Goal: Task Accomplishment & Management: Use online tool/utility

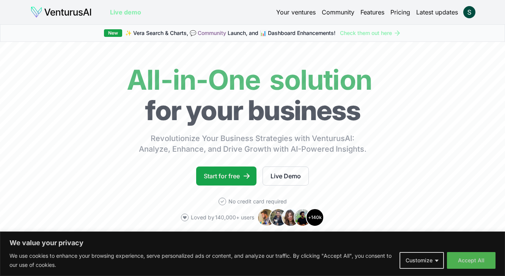
click at [297, 13] on link "Your ventures" at bounding box center [295, 12] width 39 height 9
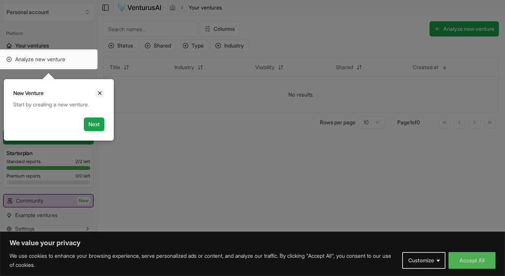
click at [98, 96] on button "Close" at bounding box center [99, 92] width 9 height 9
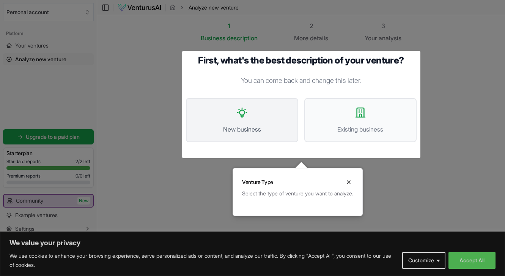
click at [260, 120] on button "New business" at bounding box center [242, 120] width 112 height 44
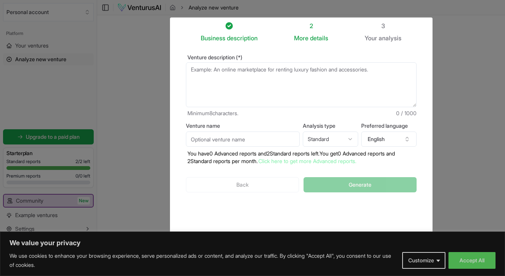
click at [272, 82] on textarea "Venture description (*)" at bounding box center [301, 84] width 231 height 45
paste textarea "The idea is to develop a mobile app (integrated with wearables) that serves as …"
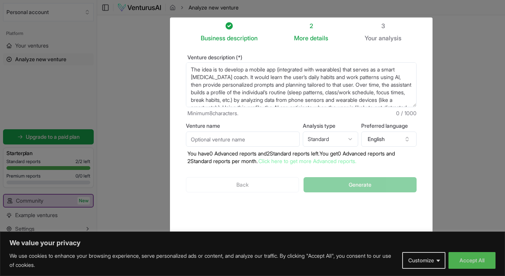
scroll to position [35, 0]
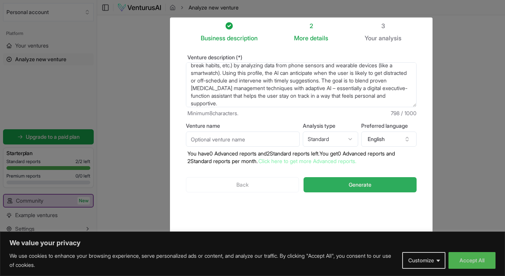
type textarea "The idea is to develop a mobile app (integrated with wearables) that serves as …"
click at [321, 183] on button "Generate" at bounding box center [360, 184] width 113 height 15
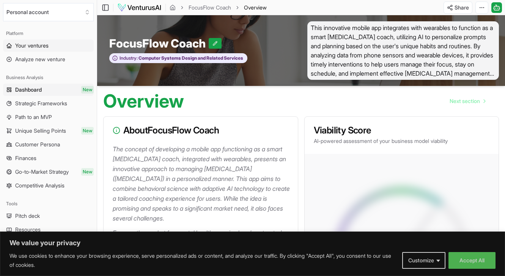
click at [31, 49] on span "Your ventures" at bounding box center [31, 46] width 33 height 8
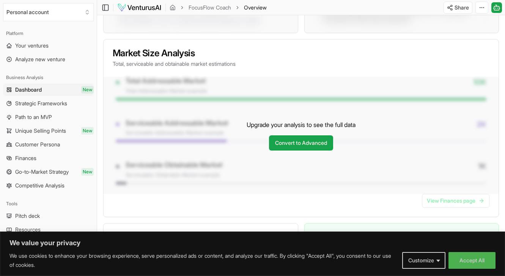
scroll to position [604, 0]
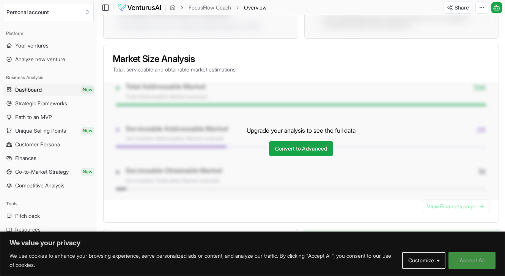
click at [462, 260] on button "Accept All" at bounding box center [472, 260] width 47 height 17
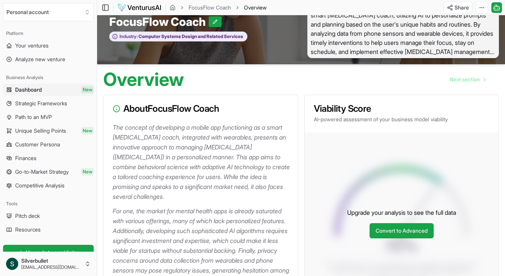
scroll to position [0, 0]
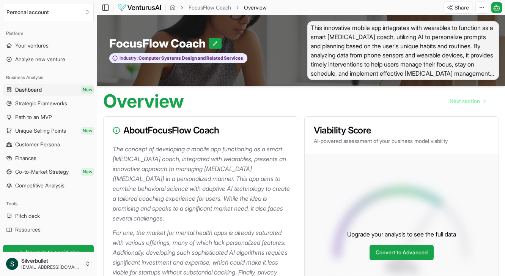
click at [29, 87] on span "Dashboard" at bounding box center [28, 90] width 27 height 8
click at [34, 134] on span "Unique Selling Points" at bounding box center [40, 131] width 51 height 8
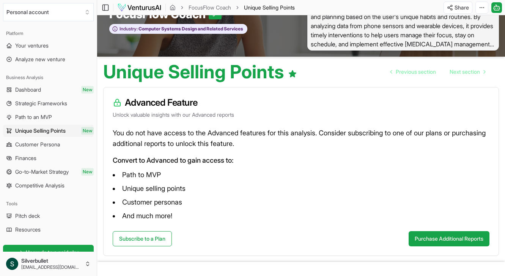
scroll to position [34, 0]
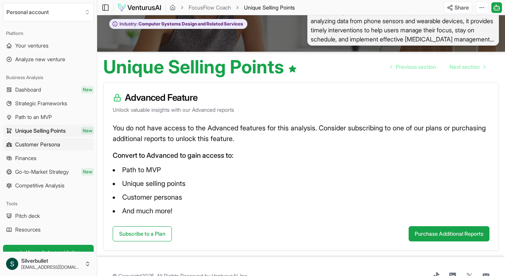
click at [23, 140] on link "Customer Persona" at bounding box center [48, 144] width 91 height 12
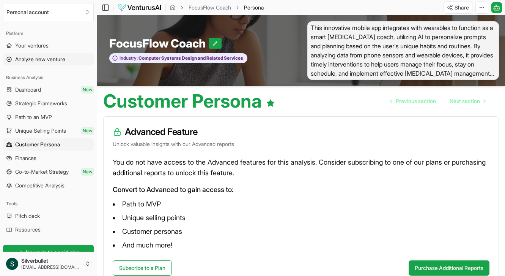
click at [30, 65] on link "Analyze new venture" at bounding box center [48, 59] width 91 height 12
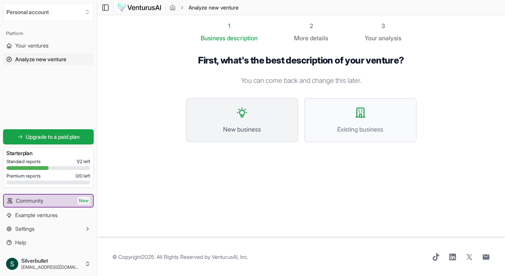
click at [255, 126] on span "New business" at bounding box center [242, 128] width 96 height 9
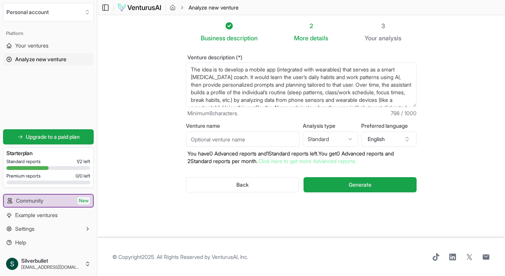
drag, startPoint x: 222, startPoint y: 101, endPoint x: 210, endPoint y: -11, distance: 111.8
click at [210, 62] on textarea "The idea is to develop a mobile app (integrated with wearables) that serves as …" at bounding box center [301, 84] width 231 height 45
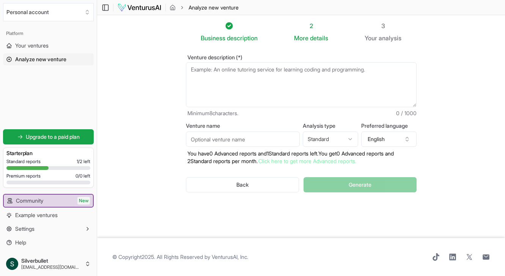
paste textarea "Schematic of a neighborhood microgrid: electric vehicle (EV) batteries and home…"
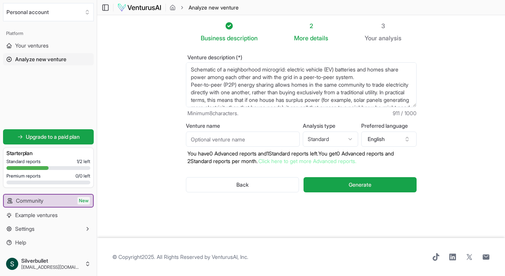
scroll to position [53, 0]
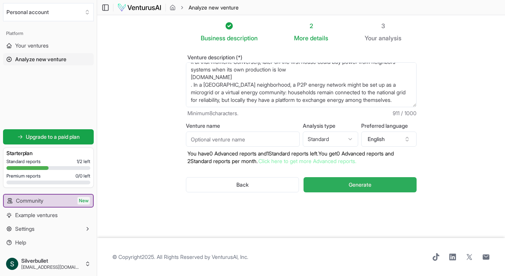
type textarea "Schematic of a neighborhood microgrid: electric vehicle (EV) batteries and home…"
click at [339, 183] on button "Generate" at bounding box center [360, 184] width 113 height 15
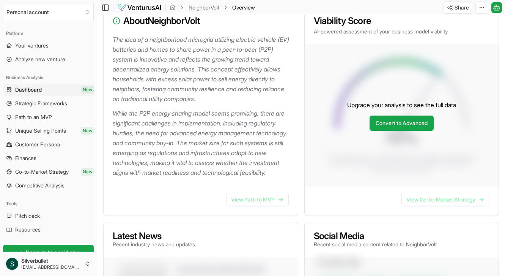
scroll to position [132, 0]
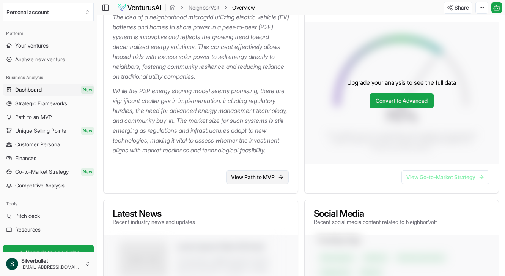
click at [251, 184] on link "View Path to MVP" at bounding box center [257, 177] width 63 height 14
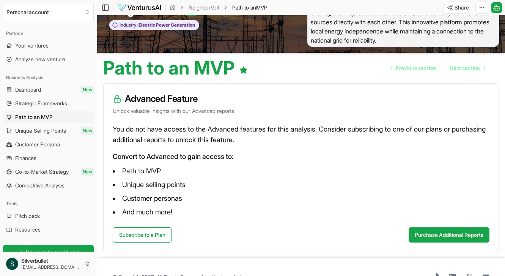
scroll to position [54, 0]
